Goal: Information Seeking & Learning: Understand process/instructions

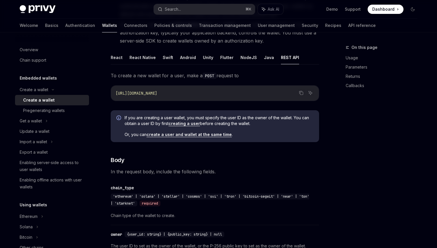
scroll to position [95, 0]
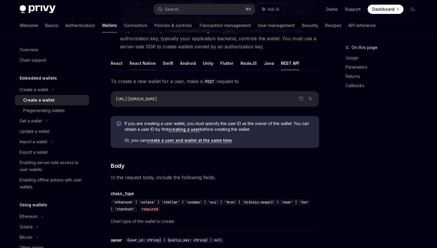
click at [145, 65] on button "React Native" at bounding box center [142, 63] width 26 height 14
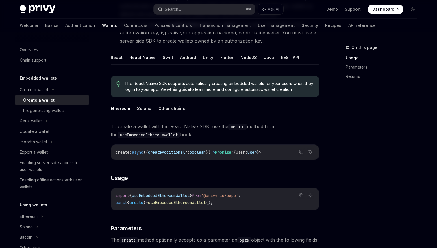
scroll to position [112, 0]
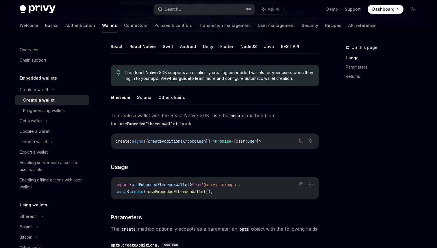
click at [174, 96] on button "Other chains" at bounding box center [171, 97] width 27 height 14
type textarea "*"
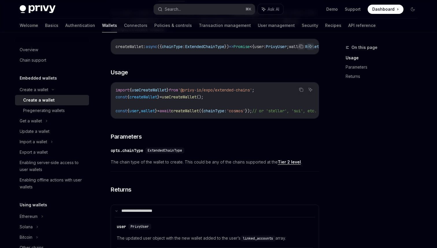
scroll to position [126, 0]
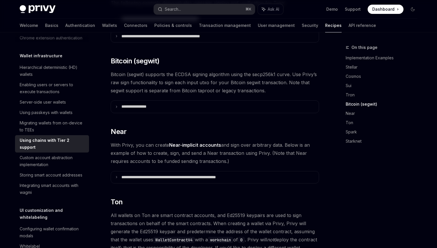
scroll to position [485, 0]
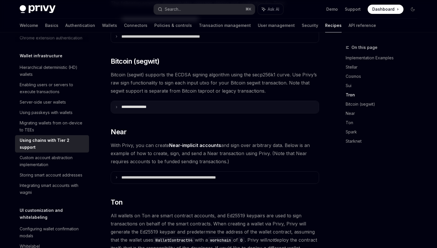
click at [143, 101] on summary "**********" at bounding box center [215, 107] width 208 height 12
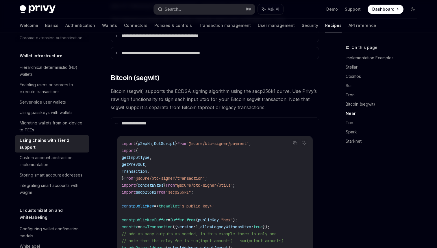
scroll to position [395, 0]
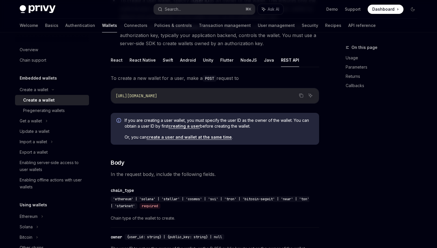
scroll to position [96, 0]
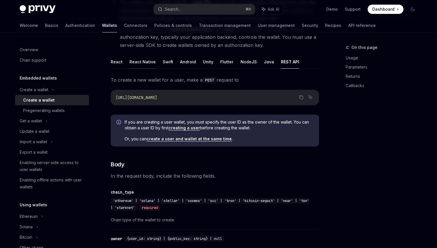
click at [150, 62] on button "React Native" at bounding box center [142, 62] width 26 height 14
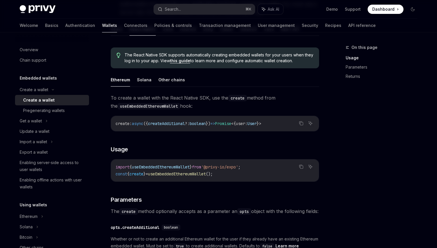
scroll to position [130, 0]
click at [172, 74] on button "Other chains" at bounding box center [171, 79] width 27 height 14
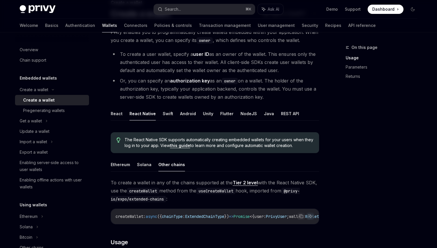
scroll to position [27, 0]
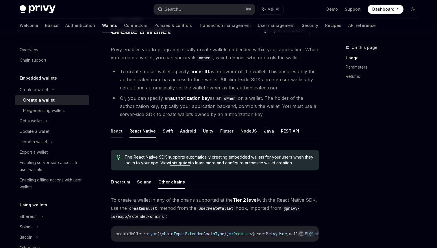
click at [119, 131] on button "React" at bounding box center [117, 131] width 12 height 14
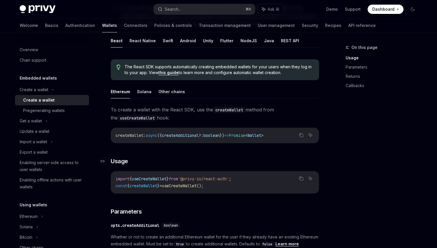
scroll to position [117, 0]
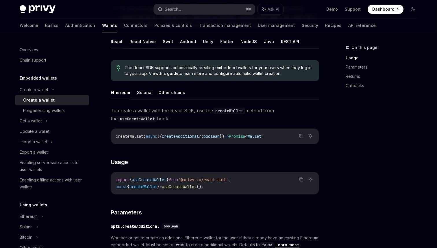
click at [142, 42] on button "React Native" at bounding box center [142, 42] width 26 height 14
type textarea "*"
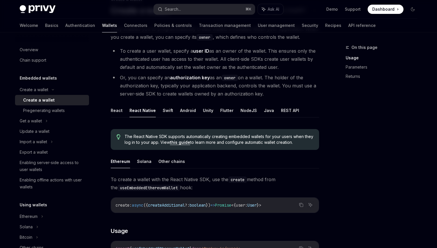
scroll to position [46, 0]
